Goal: Check status

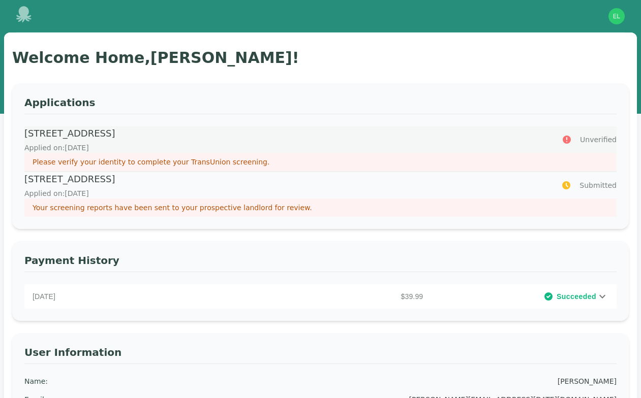
click at [205, 145] on p "Applied on: [DATE]" at bounding box center [286, 148] width 525 height 10
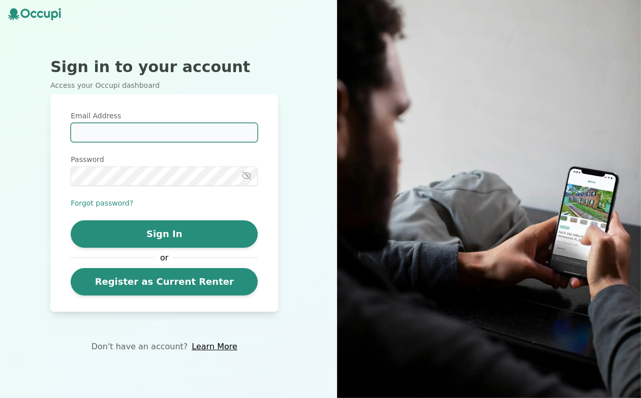
click at [121, 131] on input "Email Address" at bounding box center [164, 132] width 187 height 19
type input "**********"
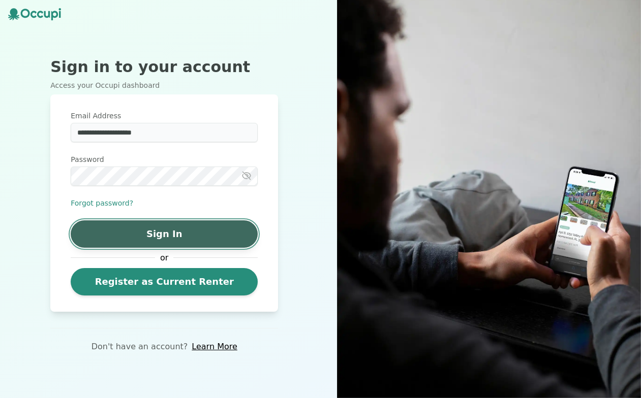
click at [102, 237] on button "Sign In" at bounding box center [164, 234] width 187 height 27
